Goal: Complete application form: Complete application form

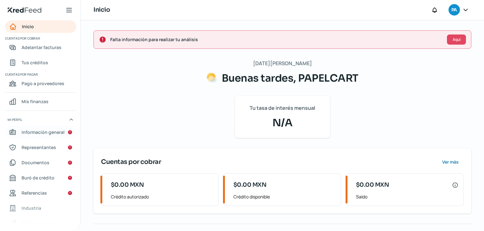
click at [47, 131] on span "Información general" at bounding box center [43, 132] width 43 height 8
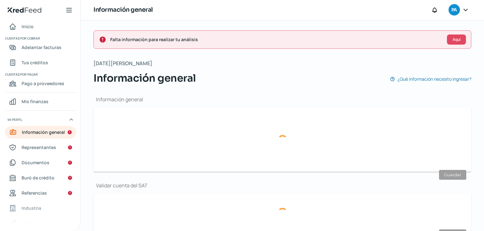
type input "[EMAIL_ADDRESS][DOMAIN_NAME]"
type input "Personas [PERSON_NAME] del régimen general"
type input "PAPELCART"
type input "47 - 9229 - 3955"
type input "PAP230607I59"
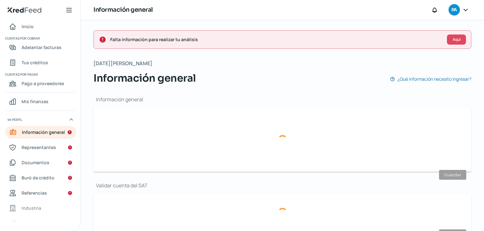
type input "[PERSON_NAME]"
type input "662"
type input "37200"
type input "[PERSON_NAME]"
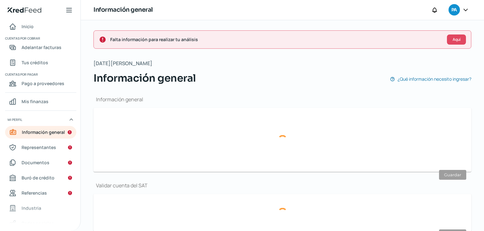
type input "[GEOGRAPHIC_DATA]"
type input "Comp domicilio [DATE].pdf"
type input "5"
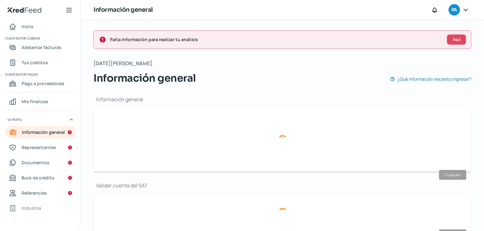
type input "Rentada"
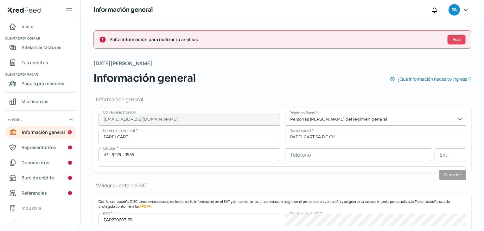
click at [459, 39] on span "Aquí" at bounding box center [456, 40] width 8 height 4
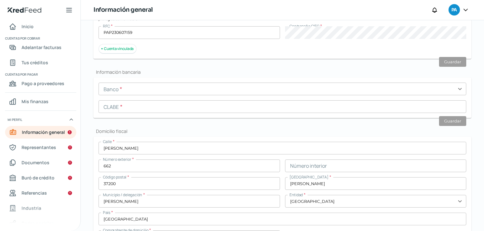
scroll to position [172, 0]
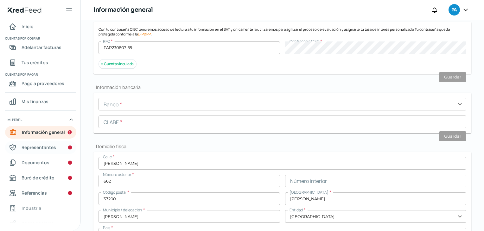
click at [41, 145] on span "Representantes" at bounding box center [39, 147] width 35 height 8
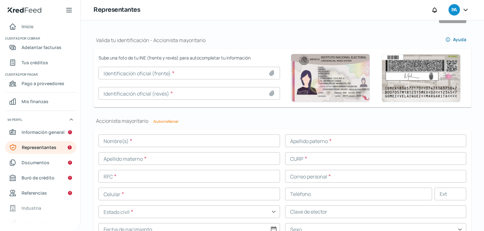
scroll to position [288, 0]
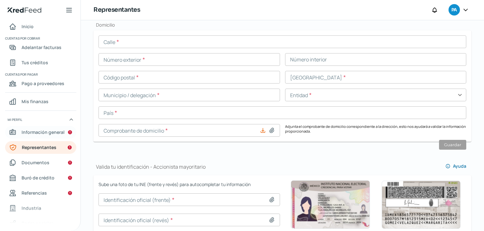
click at [37, 133] on span "Información general" at bounding box center [43, 132] width 43 height 8
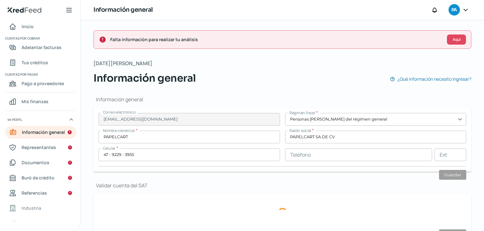
type input "PAP230607I59"
type input "[PERSON_NAME]"
type input "662"
type input "37200"
type input "[PERSON_NAME]"
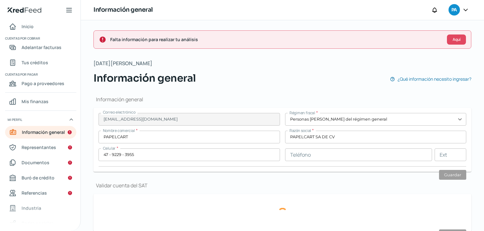
type input "[PERSON_NAME]"
type input "[GEOGRAPHIC_DATA]"
type input "Comp domicilio [DATE].pdf"
type input "5"
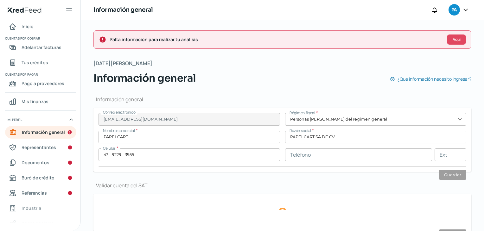
type input "5"
type input "Rentada"
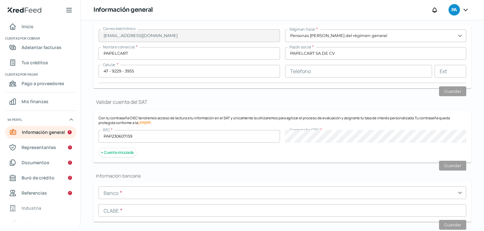
scroll to position [95, 0]
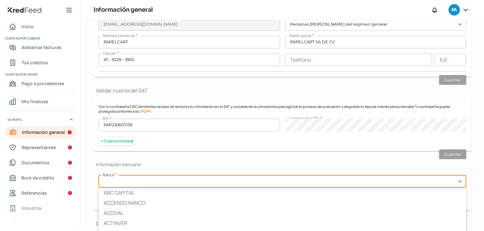
click at [454, 181] on input "text" at bounding box center [282, 181] width 368 height 13
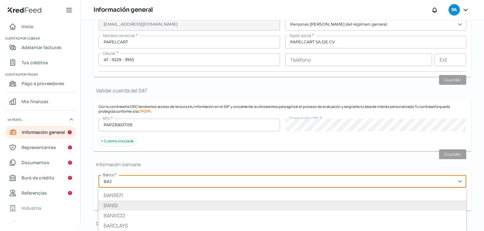
scroll to position [0, 0]
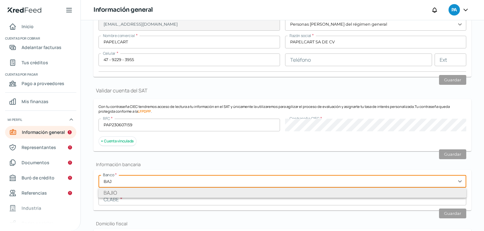
click at [105, 192] on li "BAJIO" at bounding box center [282, 193] width 368 height 10
type input "BAJIO"
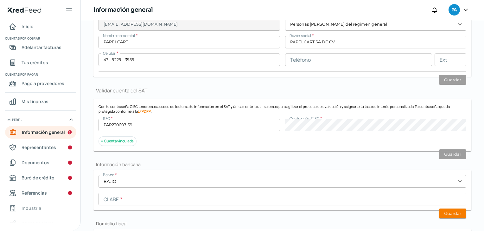
click at [123, 199] on input "text" at bounding box center [282, 199] width 368 height 13
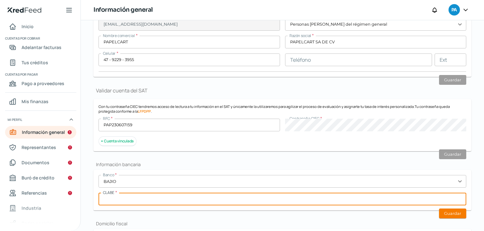
paste input "030225900037029239"
type input "030225900037029239"
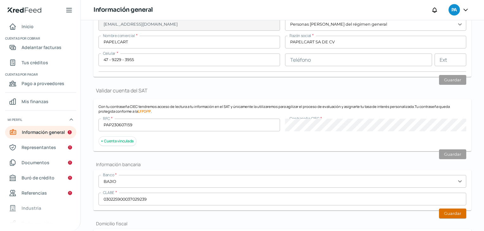
click at [455, 213] on button "Guardar" at bounding box center [452, 214] width 27 height 10
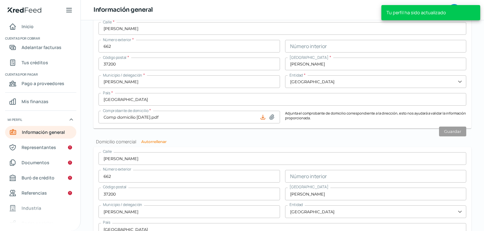
scroll to position [287, 0]
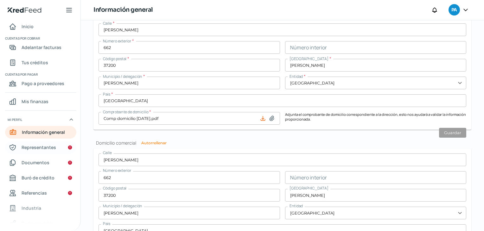
click at [44, 146] on span "Representantes" at bounding box center [39, 147] width 35 height 8
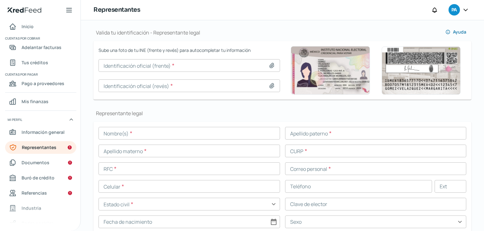
scroll to position [130, 0]
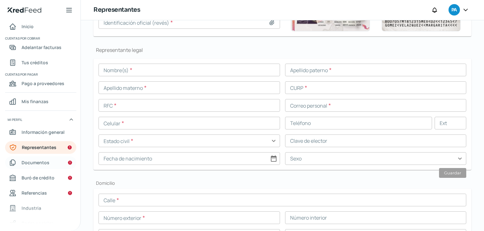
click at [35, 164] on span "Documentos" at bounding box center [36, 163] width 28 height 8
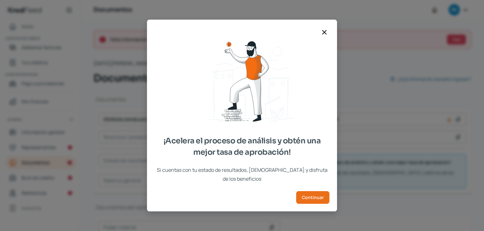
type input "[PERSON_NAME].pdf"
click at [315, 195] on span "Continuar" at bounding box center [313, 197] width 22 height 4
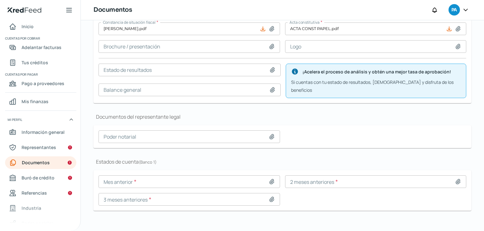
scroll to position [0, 3]
click at [269, 197] on icon at bounding box center [271, 199] width 4 height 5
type input "C:\fakepath\PAPELCART [DATE].pdf"
type input "PAPELCART [DATE].pdf"
click at [456, 180] on icon at bounding box center [458, 182] width 4 height 5
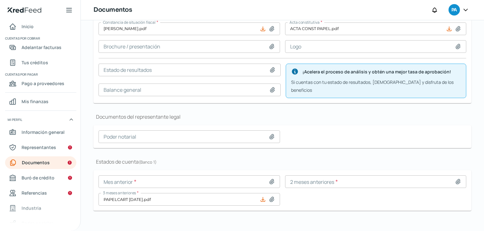
type input "C:\fakepath\PAPELCART [DATE].pdf"
type input "PAPELCART [DATE].pdf"
click at [269, 179] on icon at bounding box center [271, 182] width 6 height 6
type input "C:\fakepath\PAPELCART [DATE][1].pdf"
type input "PAPELCART [DATE][1].pdf"
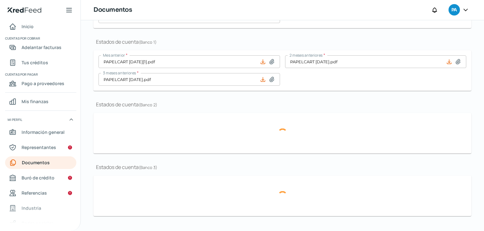
scroll to position [198, 0]
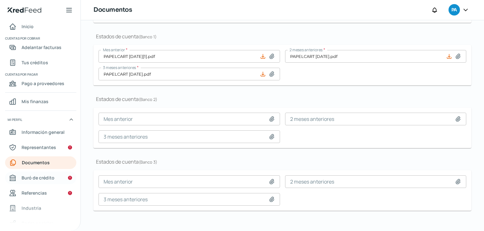
click at [44, 179] on span "Buró de crédito" at bounding box center [38, 178] width 33 height 8
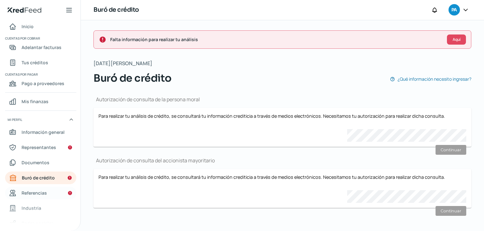
click at [40, 192] on span "Referencias" at bounding box center [34, 193] width 25 height 8
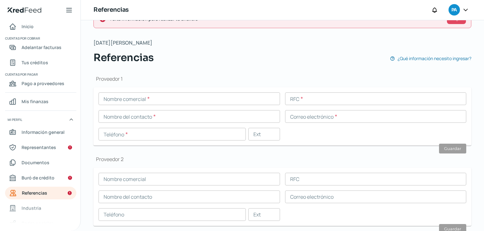
scroll to position [32, 0]
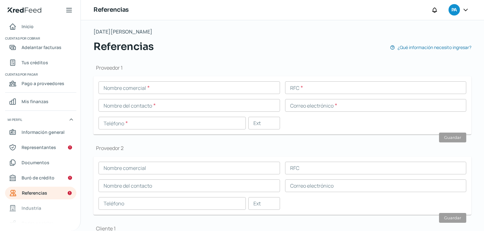
drag, startPoint x: 343, startPoint y: 60, endPoint x: 301, endPoint y: 29, distance: 52.1
click at [301, 29] on div "[DATE][PERSON_NAME] Referencias ¿Qué información necesito ingresar?" at bounding box center [282, 40] width 378 height 27
click at [41, 178] on span "Buró de crédito" at bounding box center [38, 178] width 33 height 8
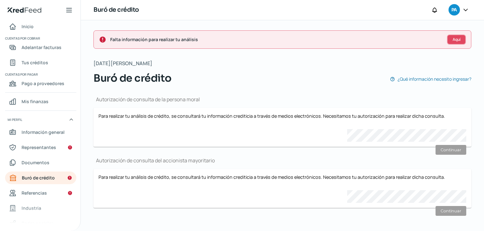
click at [449, 40] on button "Aquí" at bounding box center [456, 40] width 19 height 10
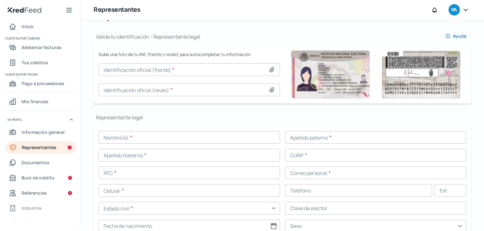
scroll to position [151, 0]
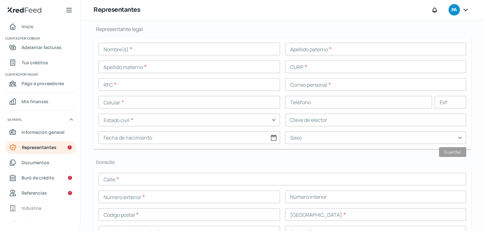
click at [467, 8] on icon at bounding box center [465, 10] width 6 height 6
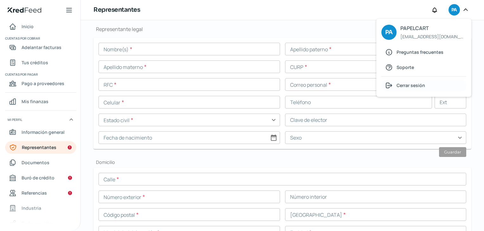
click at [416, 85] on span "Cerrar sesión" at bounding box center [410, 85] width 28 height 8
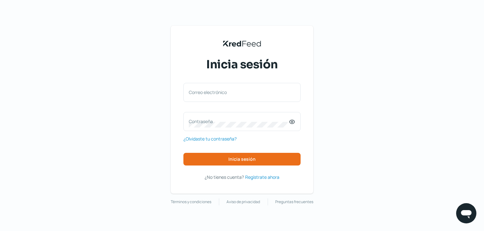
scroll to position [0, 3]
